Goal: Task Accomplishment & Management: Use online tool/utility

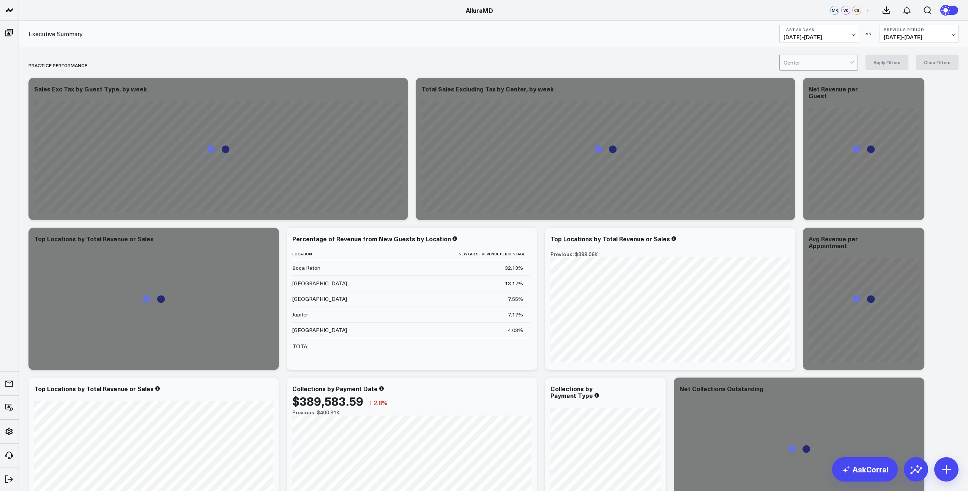
click at [839, 36] on span "[DATE] - [DATE]" at bounding box center [819, 37] width 71 height 6
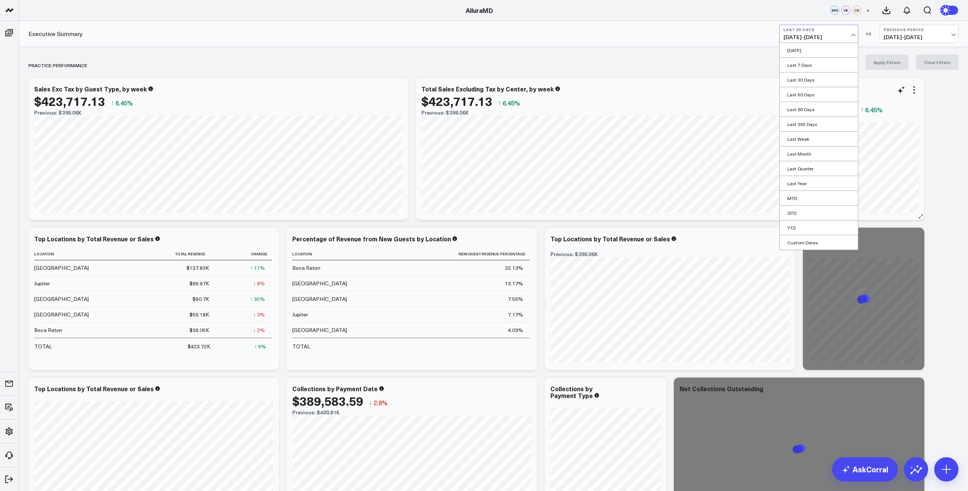
click at [804, 199] on link "MTD" at bounding box center [819, 198] width 78 height 14
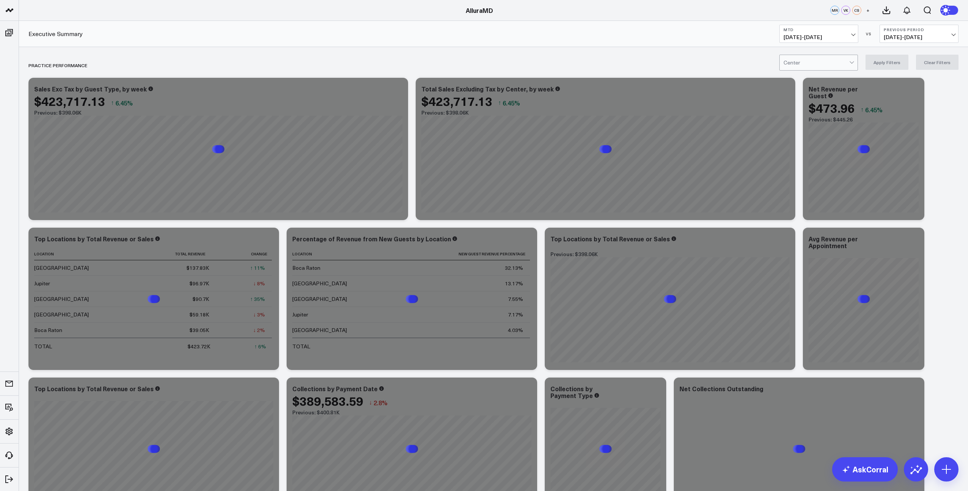
click at [939, 36] on span "[DATE] - [DATE]" at bounding box center [919, 37] width 71 height 6
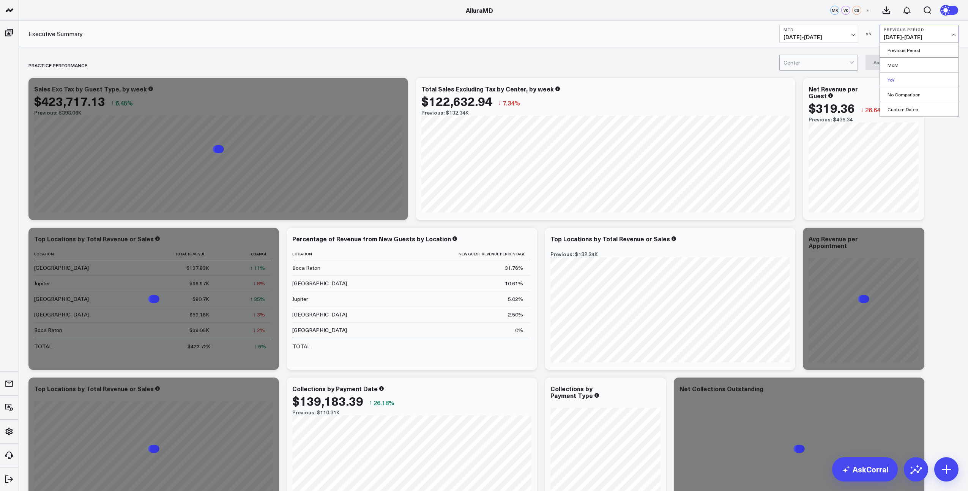
click at [898, 80] on link "YoY" at bounding box center [919, 80] width 78 height 14
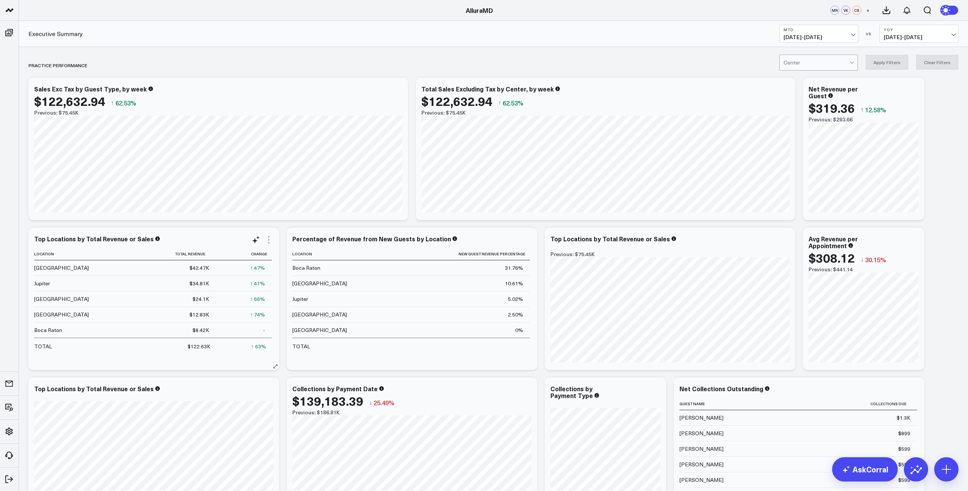
click at [268, 242] on icon at bounding box center [268, 239] width 9 height 9
click at [238, 385] on button "Export PNG" at bounding box center [238, 384] width 70 height 13
